Goal: Check status

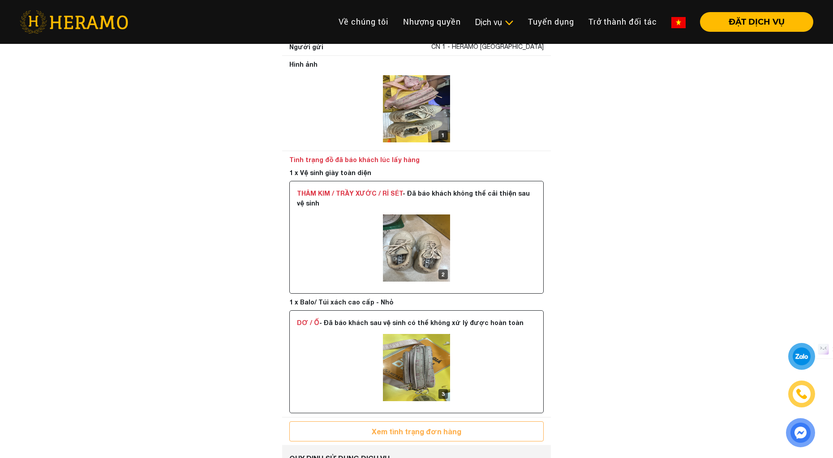
scroll to position [548, 0]
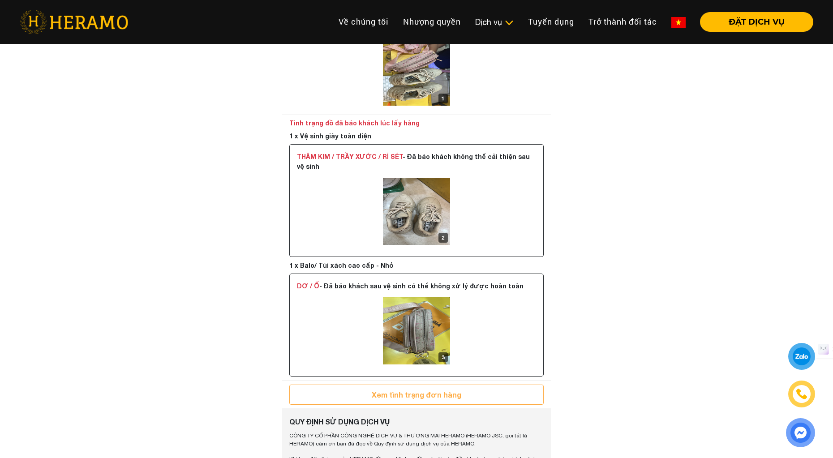
click at [418, 213] on img at bounding box center [416, 211] width 67 height 67
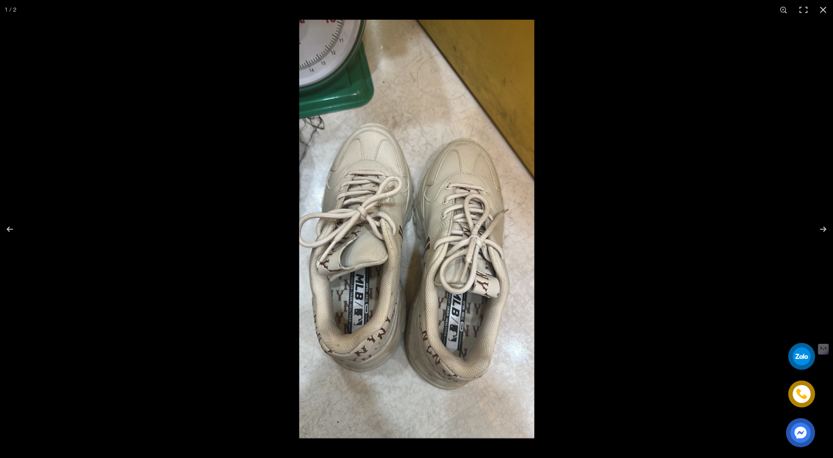
click at [267, 320] on img at bounding box center [416, 229] width 419 height 419
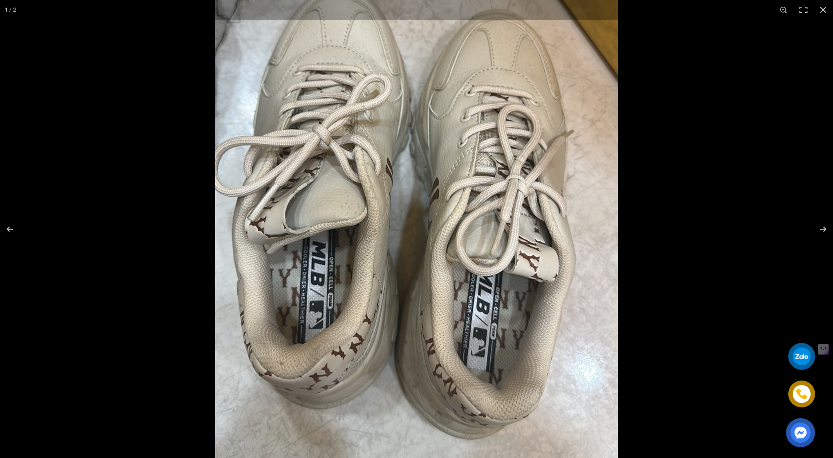
click at [267, 320] on img at bounding box center [416, 164] width 717 height 717
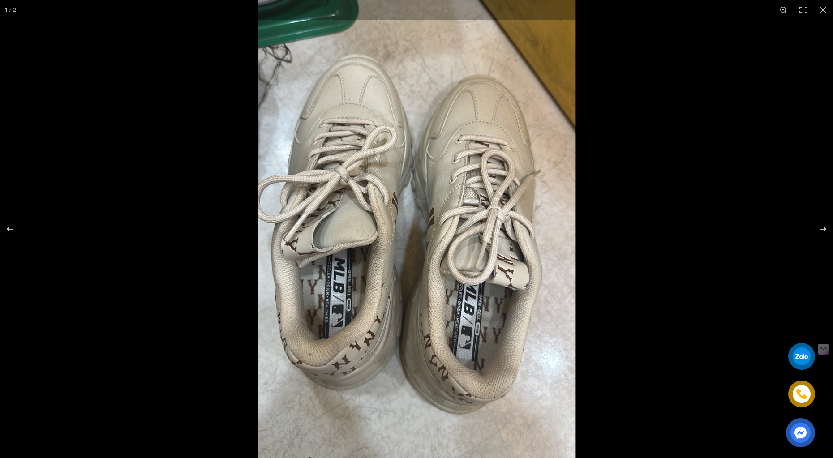
click at [267, 320] on img at bounding box center [417, 197] width 566 height 566
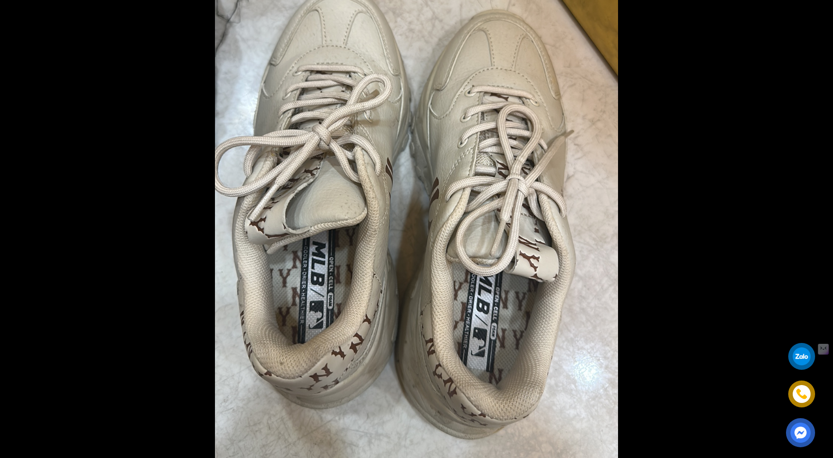
click at [267, 320] on img at bounding box center [416, 164] width 717 height 717
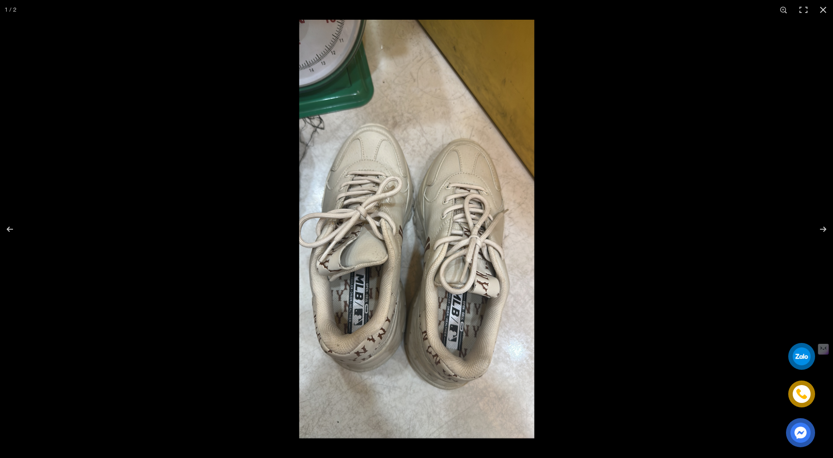
click at [237, 320] on img at bounding box center [416, 229] width 419 height 419
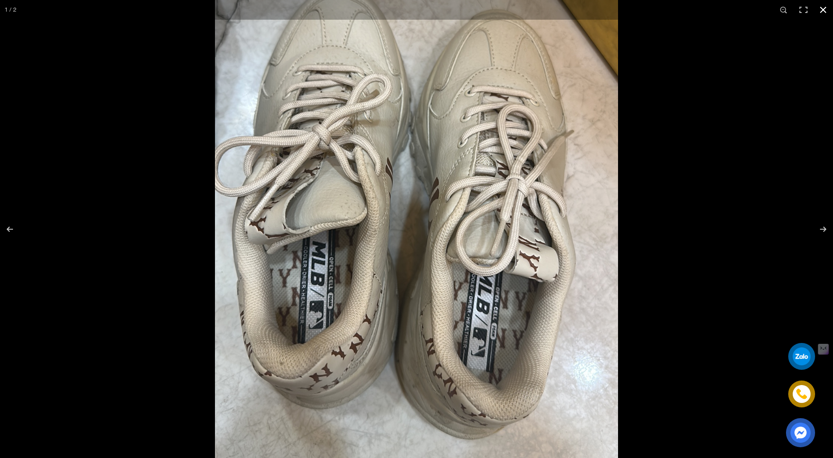
click at [822, 10] on button "button" at bounding box center [824, 10] width 20 height 20
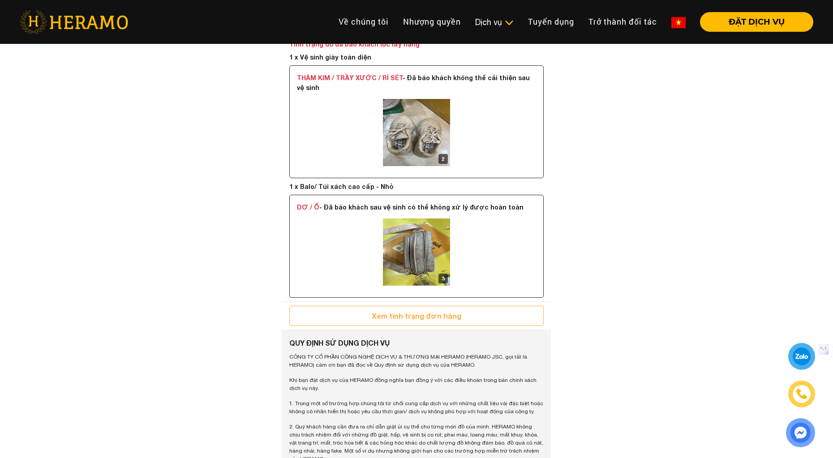
scroll to position [626, 0]
click at [418, 240] on img at bounding box center [416, 253] width 67 height 67
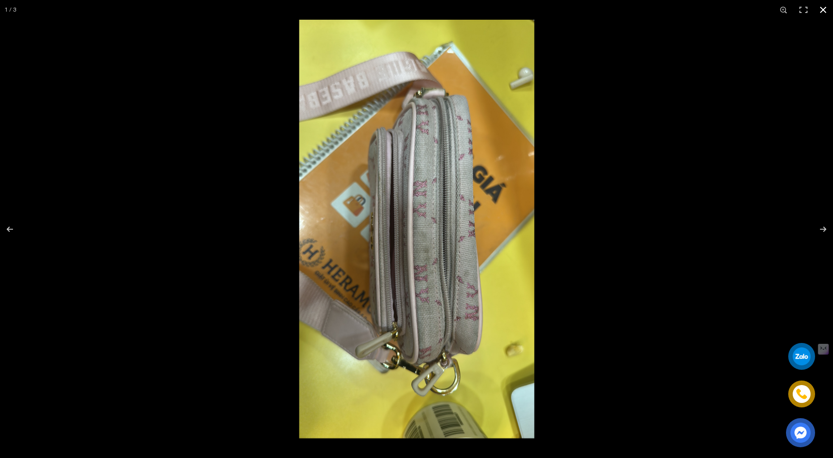
click at [823, 6] on button "button" at bounding box center [824, 10] width 20 height 20
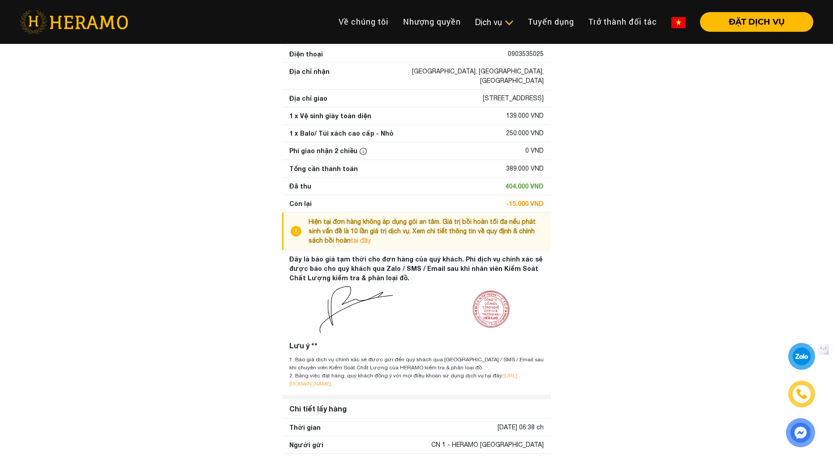
scroll to position [0, 0]
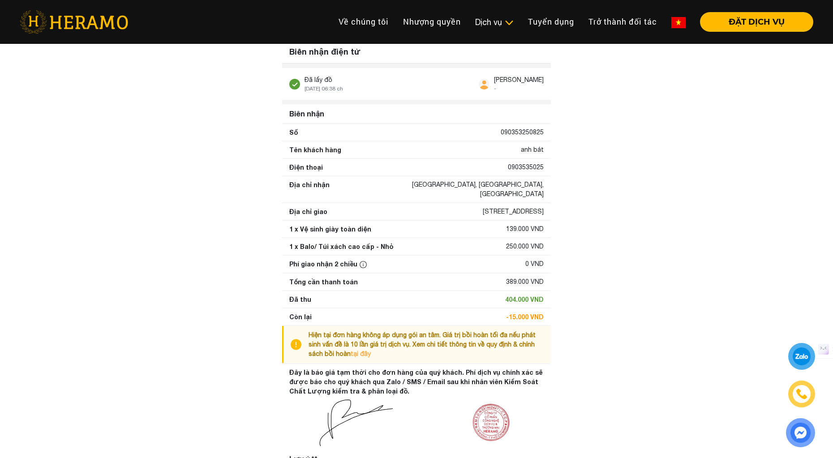
click at [394, 77] on div "Đã lấy đồ 25/08/2025 06:38 ch Trần Thị Diễm Quỳnh -" at bounding box center [416, 84] width 269 height 32
